Goal: Information Seeking & Learning: Learn about a topic

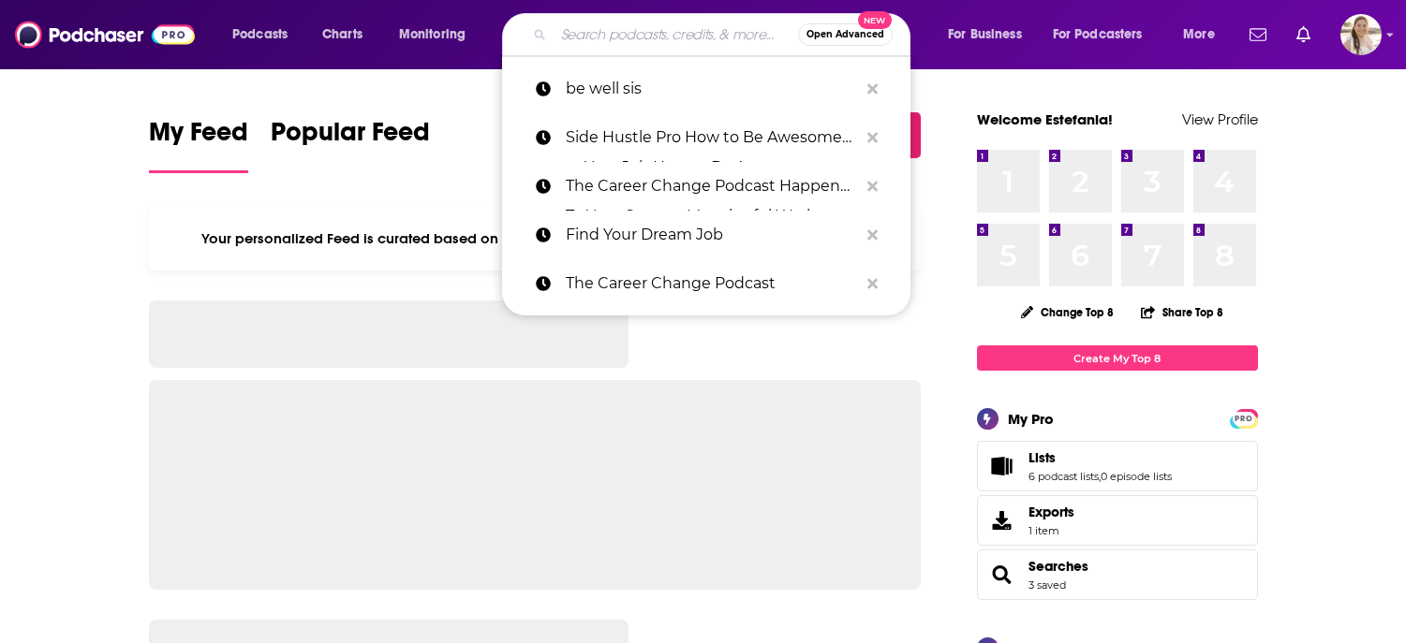
click at [676, 34] on input "Search podcasts, credits, & more..." at bounding box center [675, 35] width 244 height 30
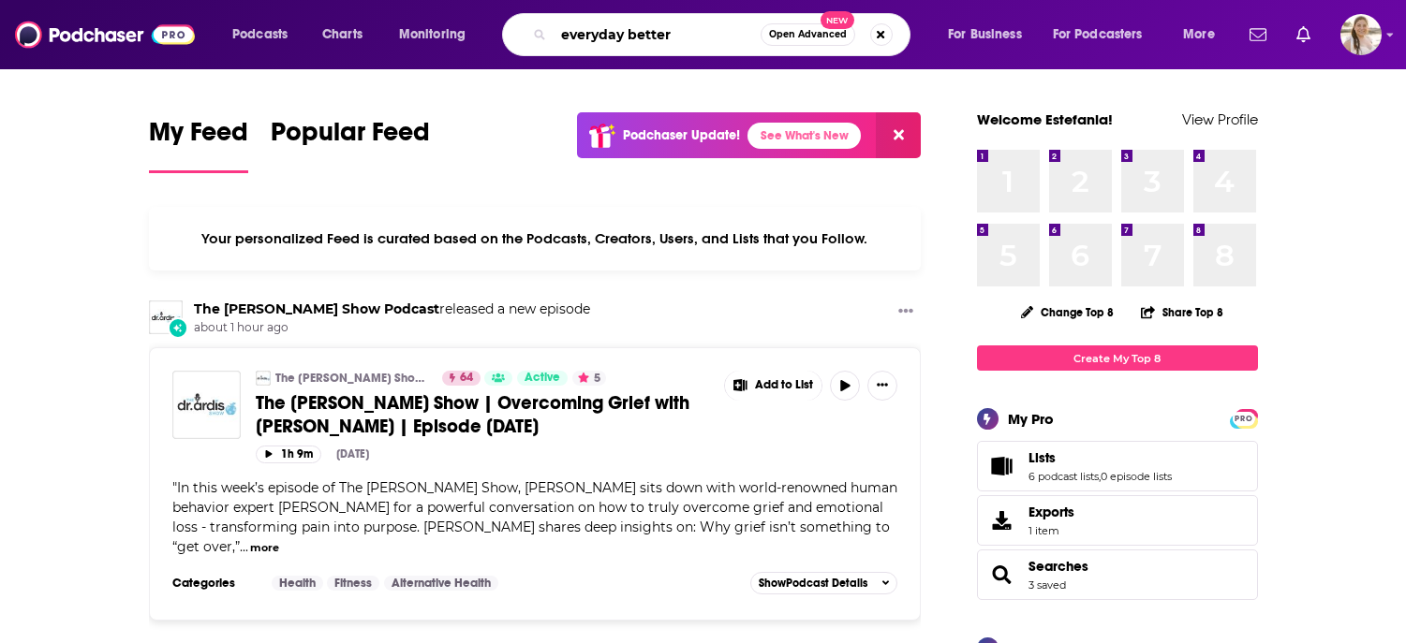
type input "everyday better"
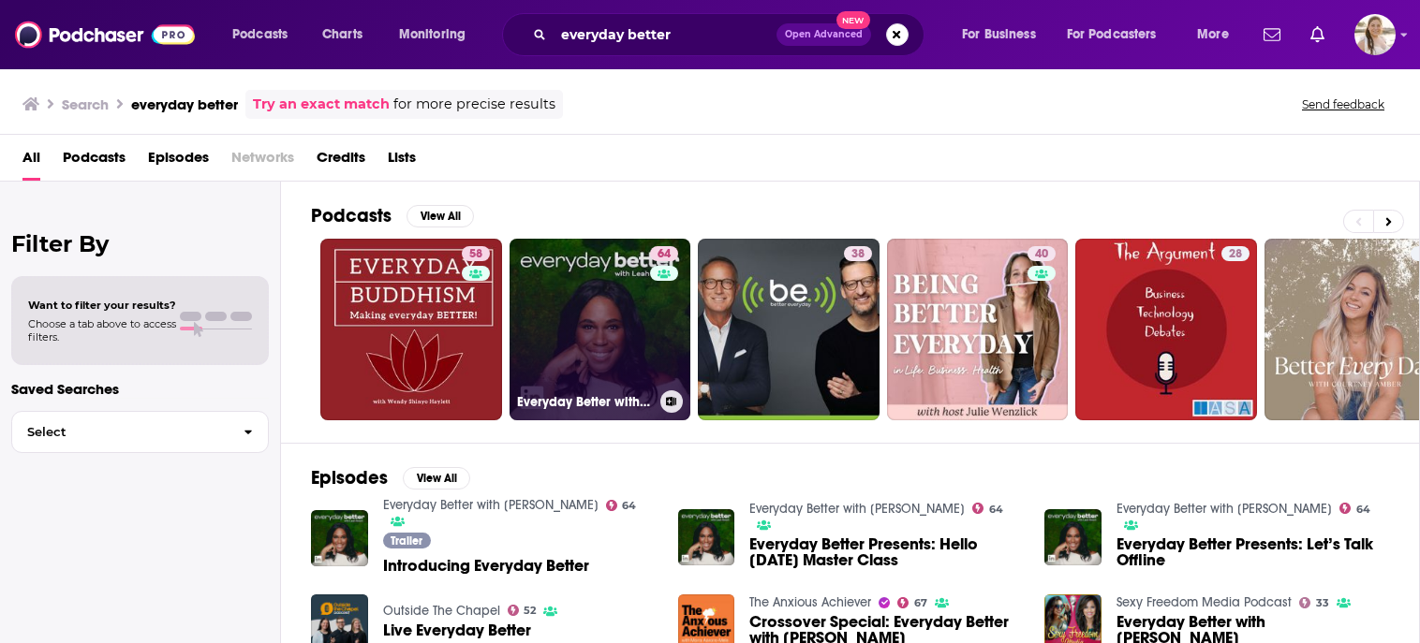
click at [580, 287] on link "64 Everyday Better with [PERSON_NAME]" at bounding box center [600, 330] width 182 height 182
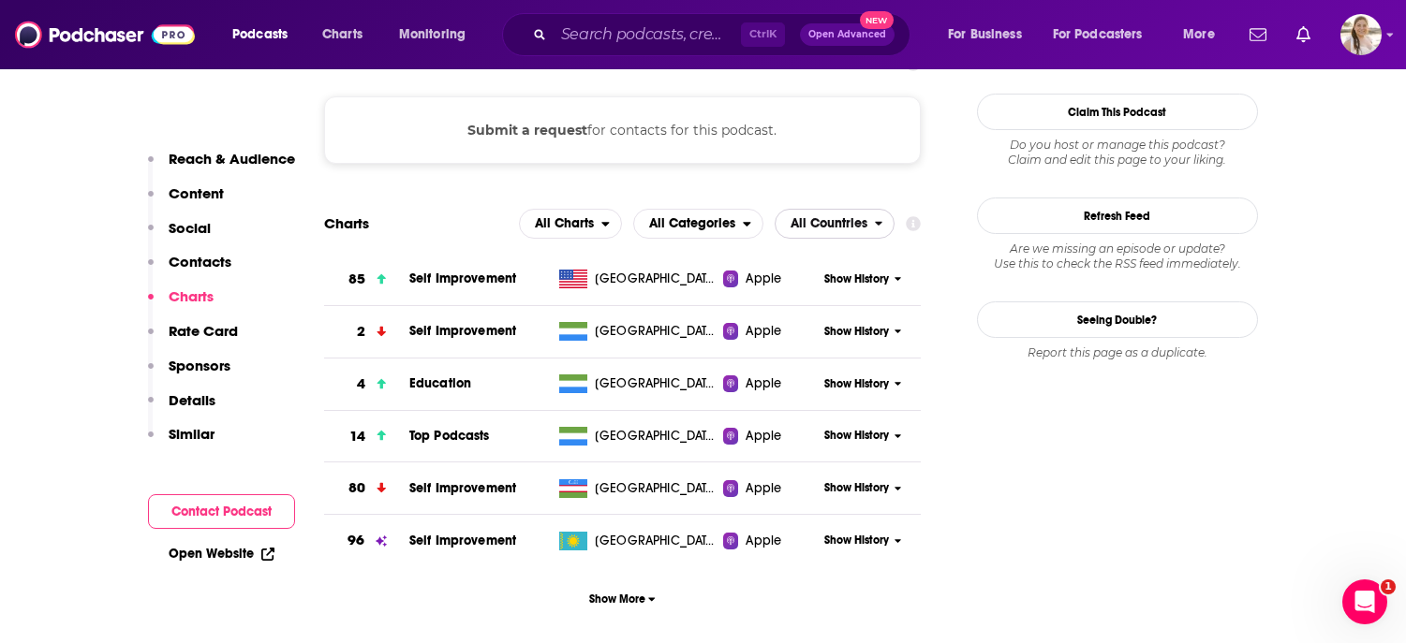
click at [843, 208] on span "All Countries" at bounding box center [824, 224] width 99 height 32
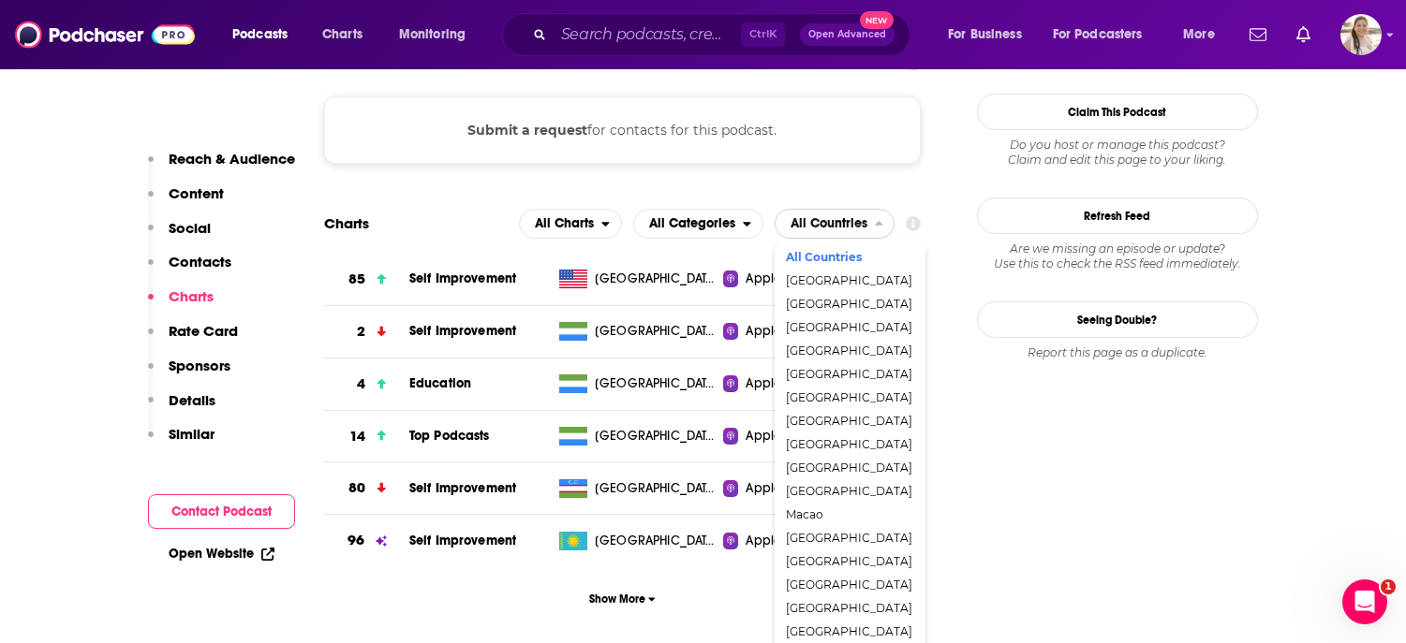
click at [837, 270] on div "[GEOGRAPHIC_DATA]" at bounding box center [850, 281] width 136 height 22
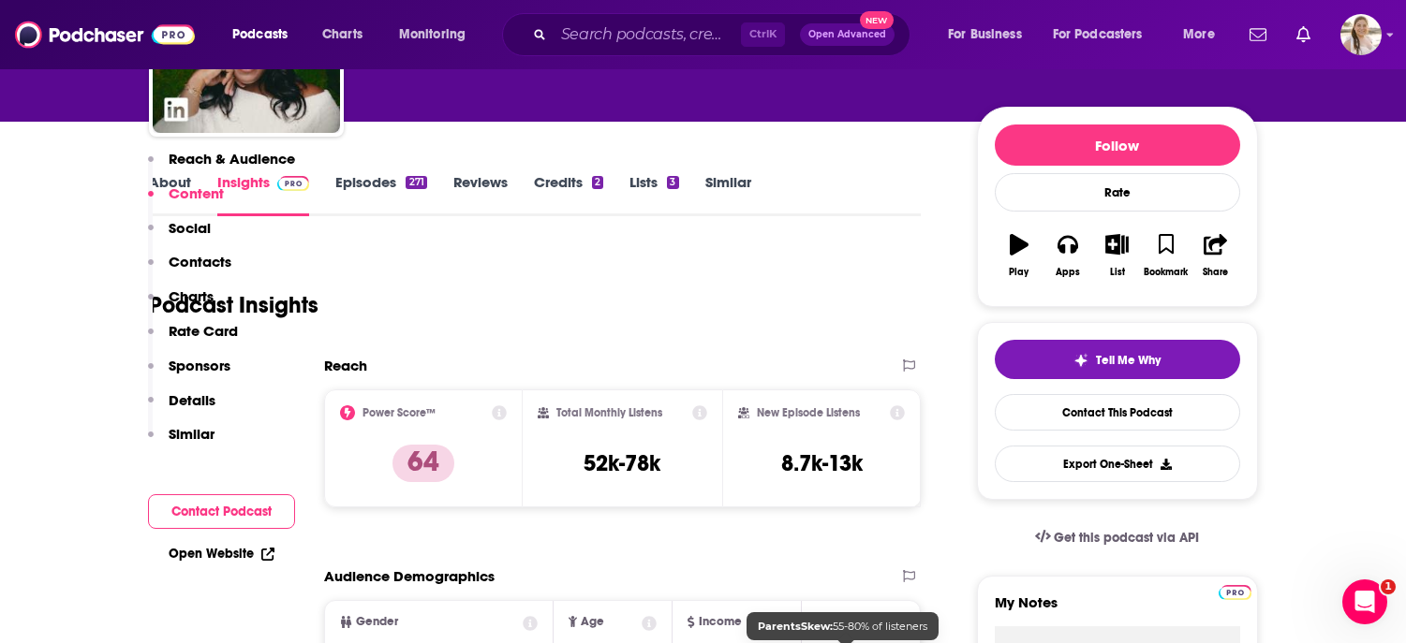
scroll to position [0, 0]
